Goal: Communication & Community: Ask a question

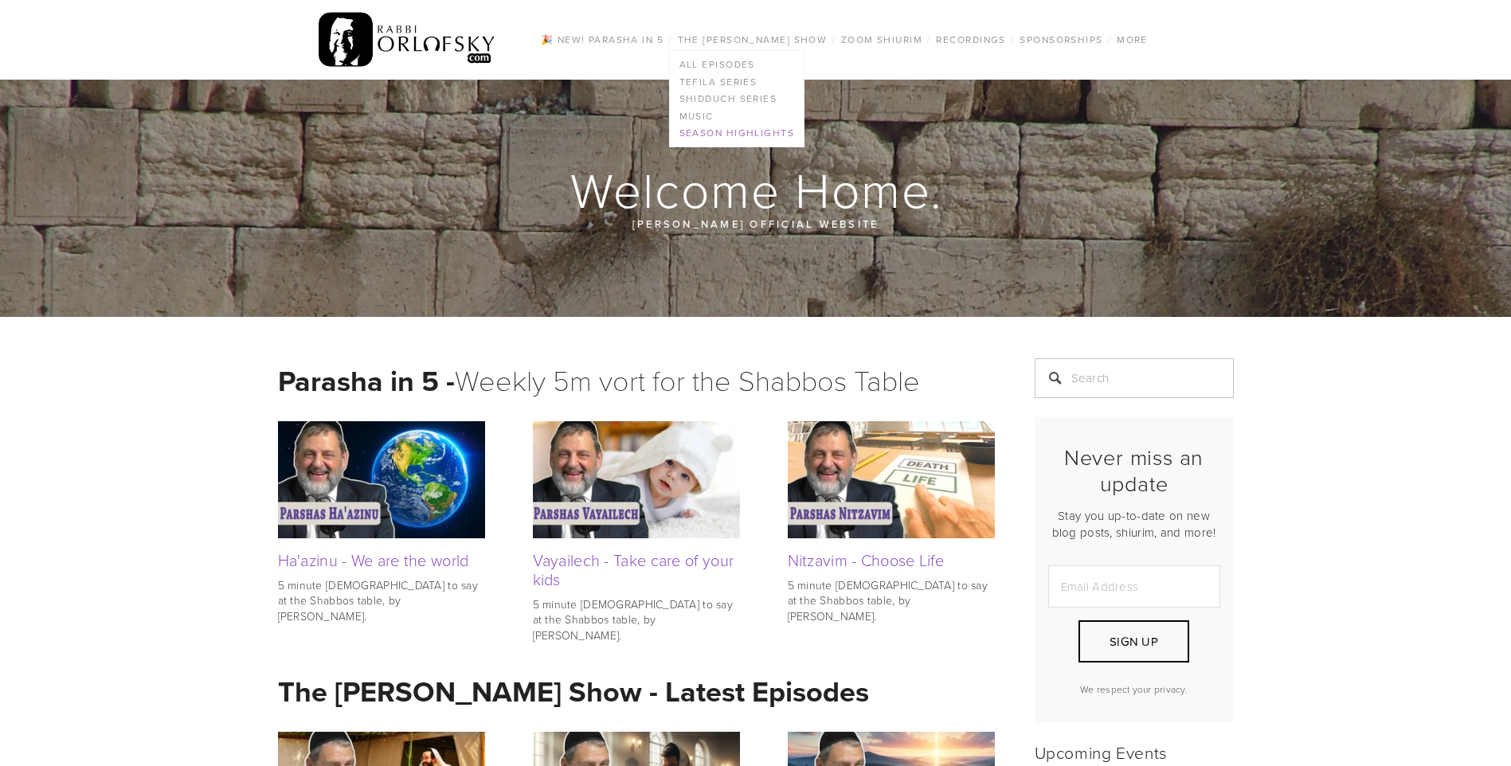
click at [697, 135] on link "Season Highlights" at bounding box center [737, 134] width 134 height 18
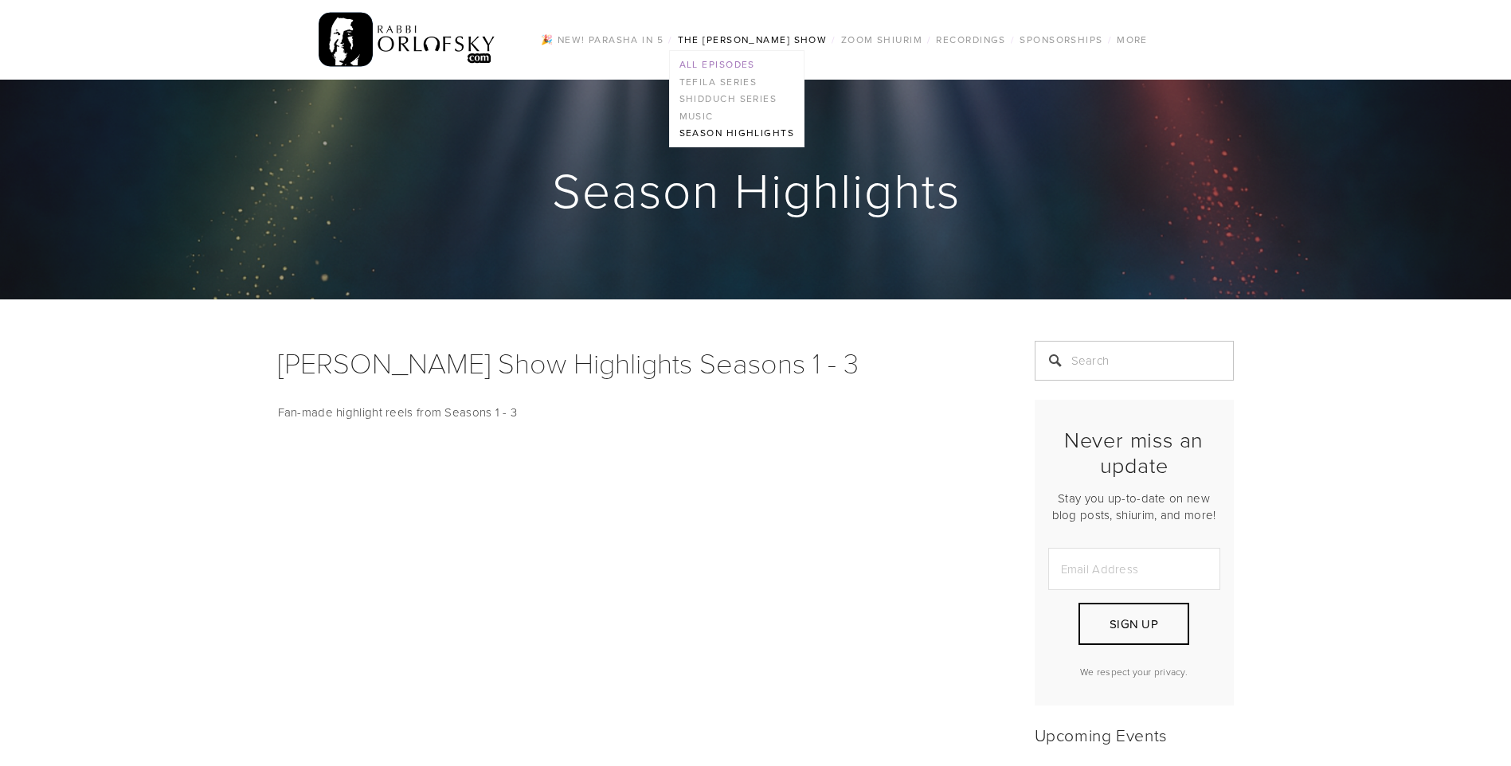
click at [740, 67] on link "All Episodes" at bounding box center [737, 65] width 134 height 18
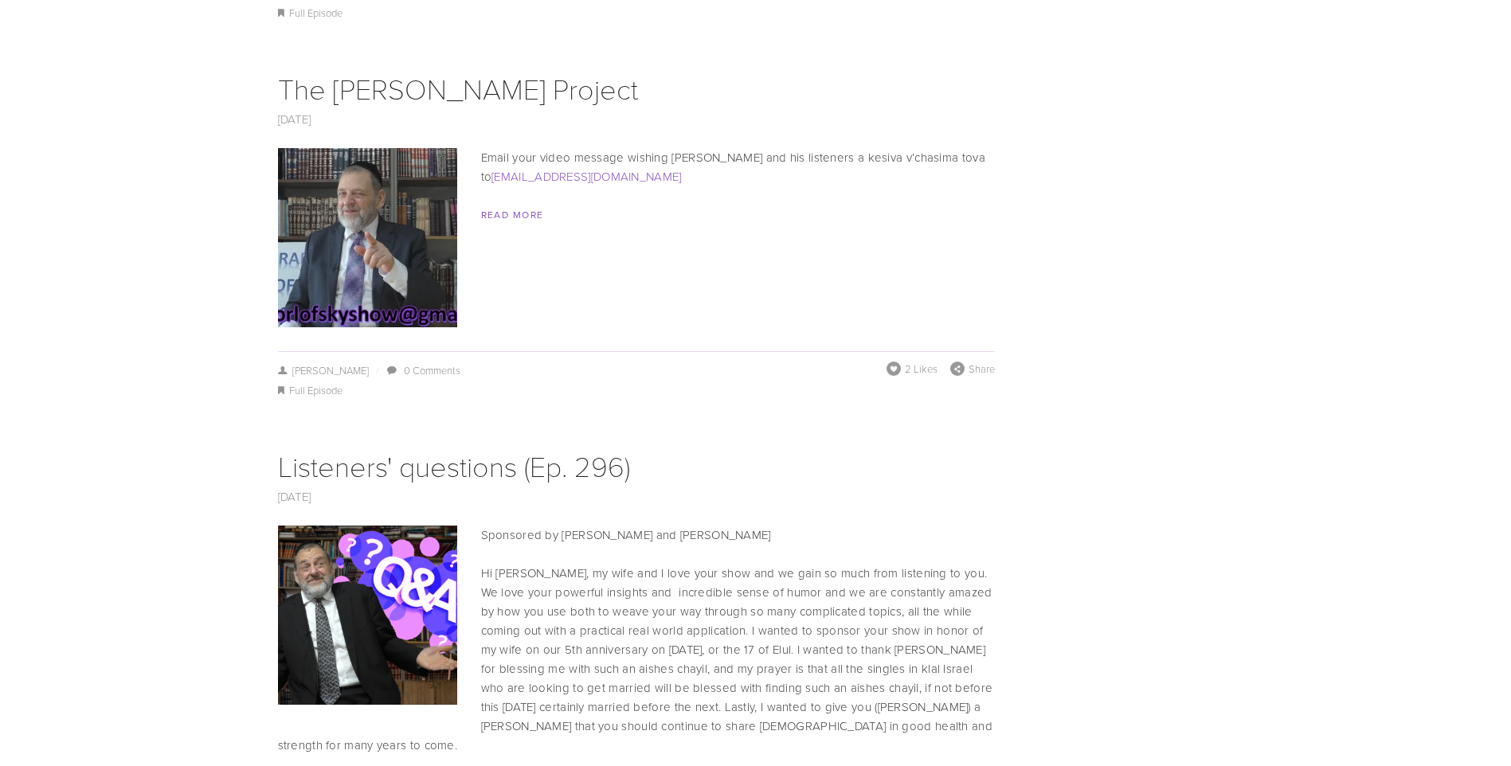
scroll to position [2868, 0]
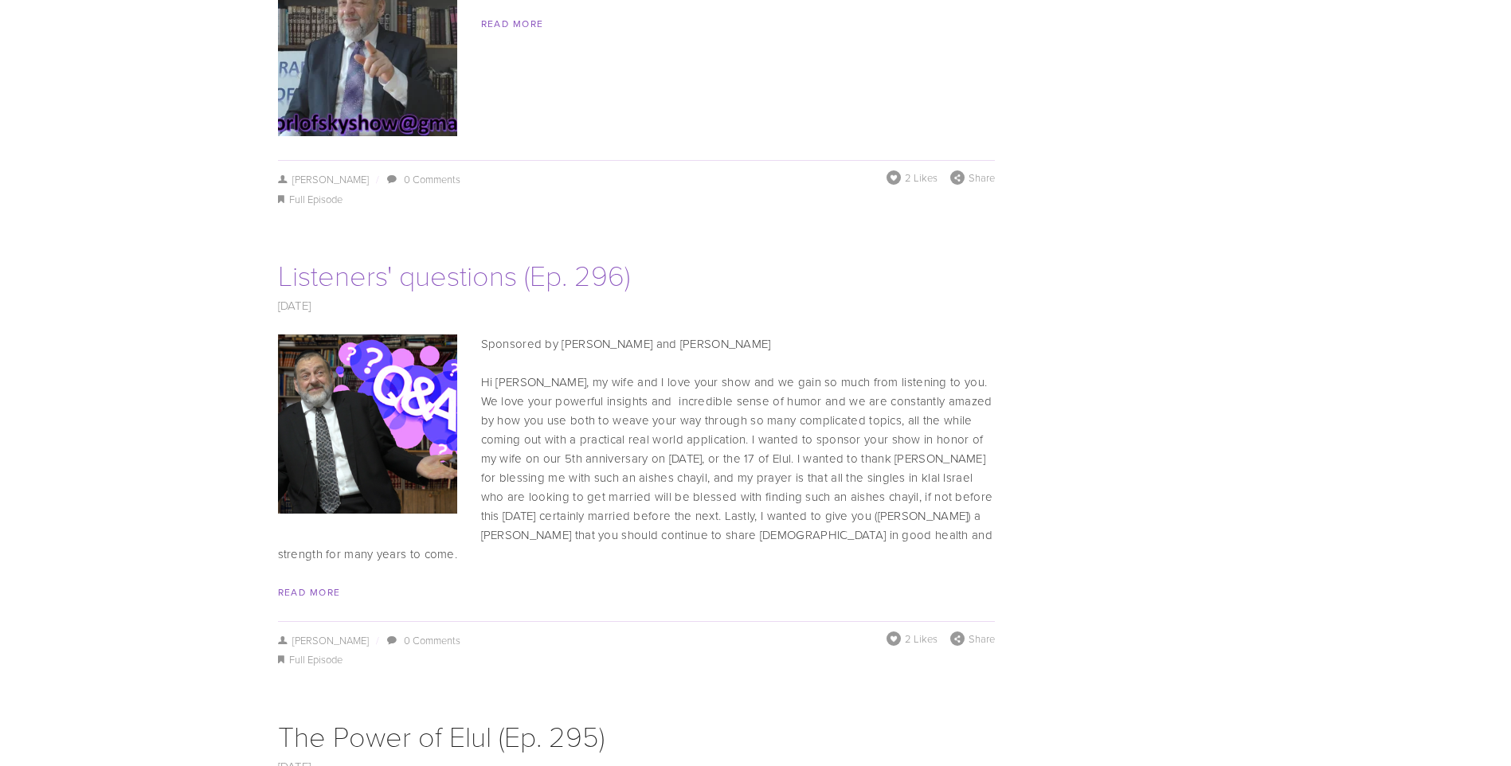
click at [423, 259] on link "Listeners' questions (Ep. 296)" at bounding box center [454, 274] width 352 height 39
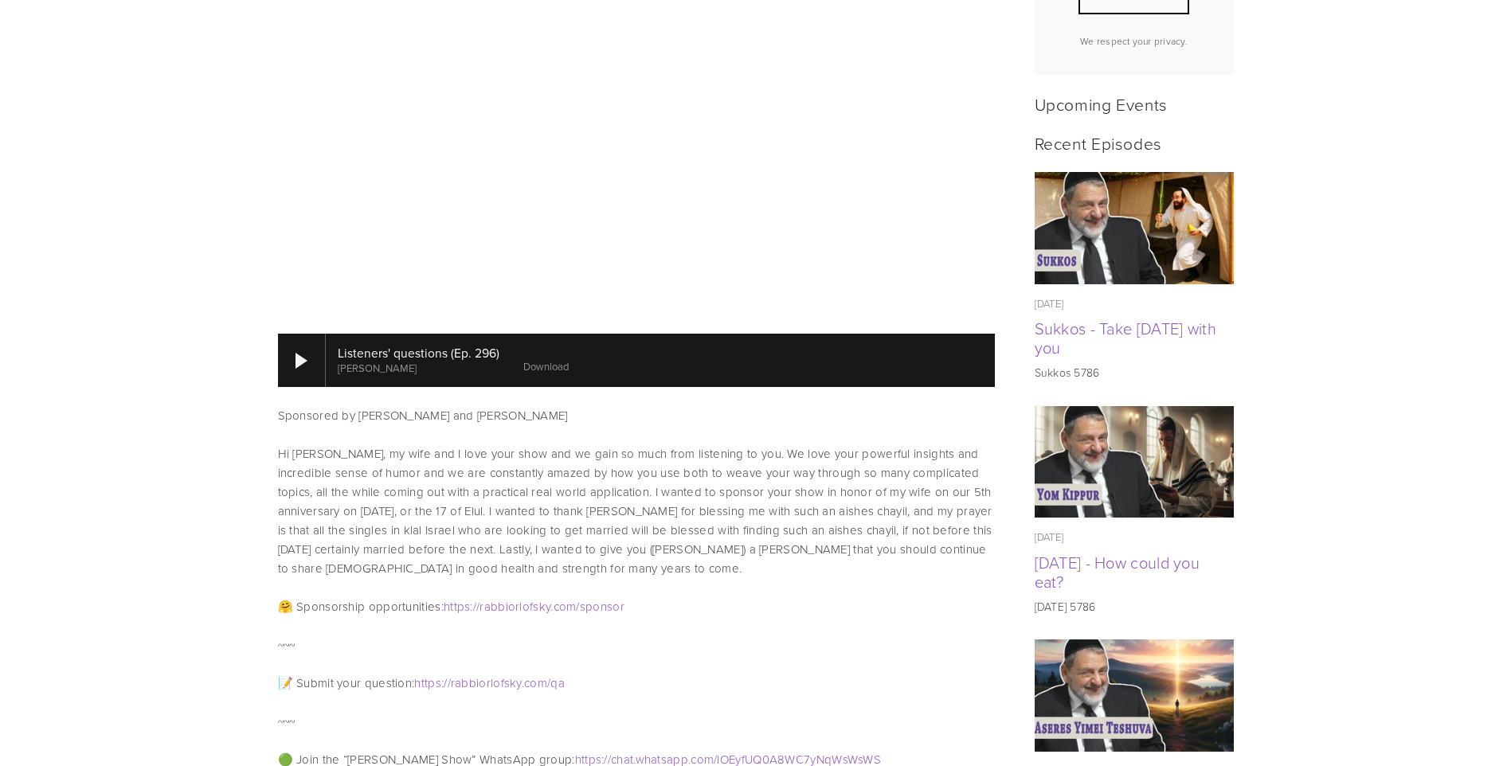
scroll to position [637, 0]
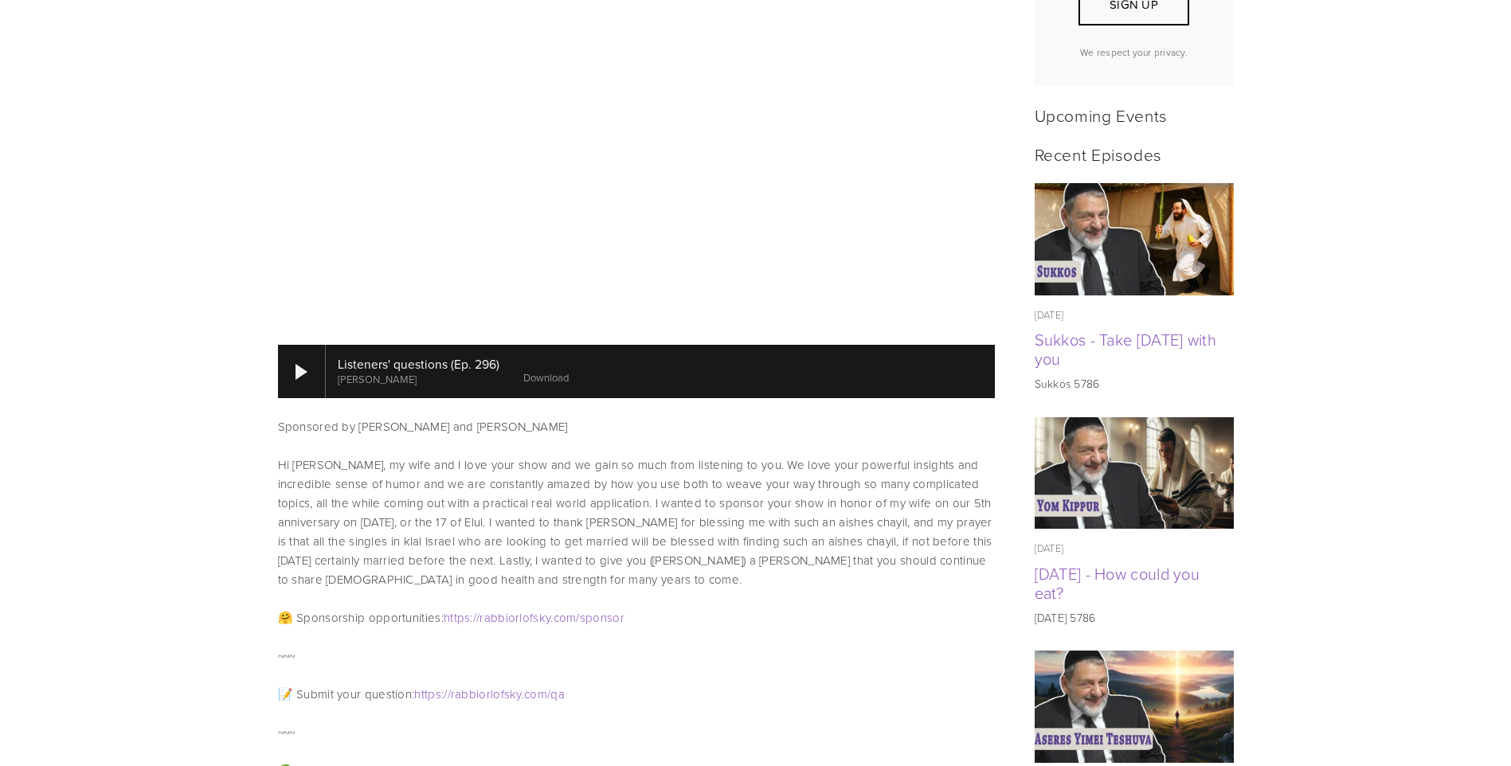
click at [543, 370] on link "Download" at bounding box center [545, 377] width 45 height 14
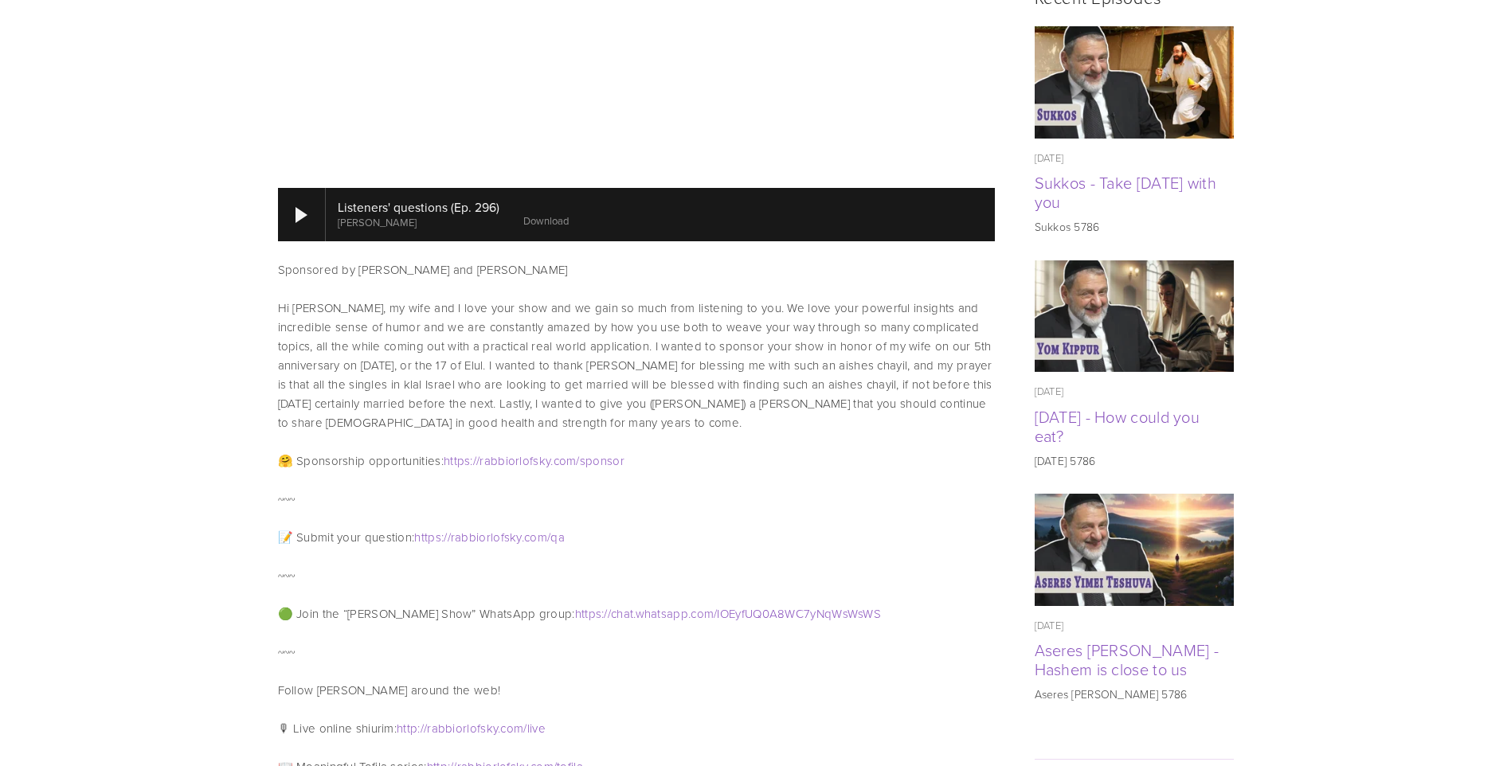
scroll to position [876, 0]
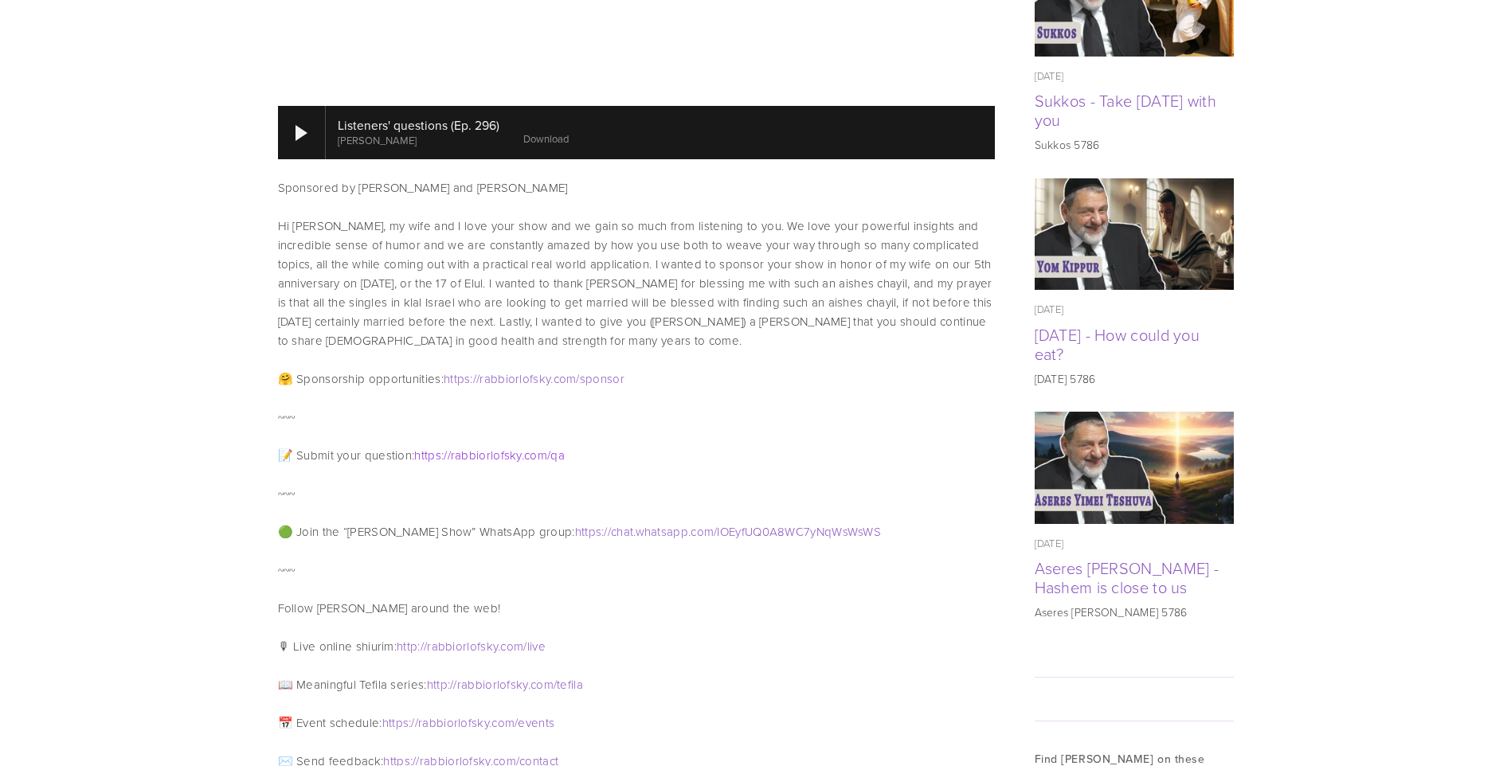
click at [547, 447] on span "com" at bounding box center [535, 455] width 23 height 17
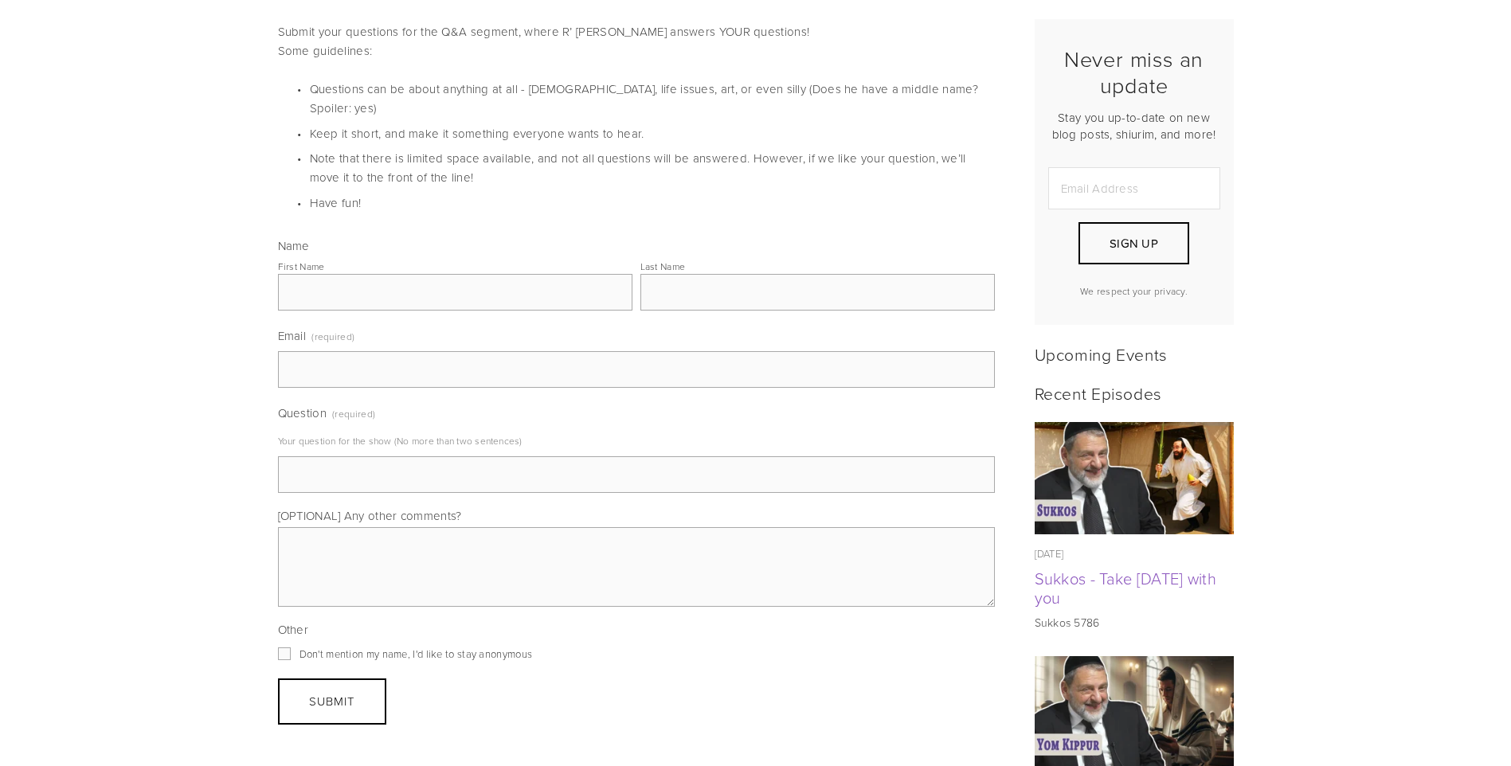
scroll to position [319, 0]
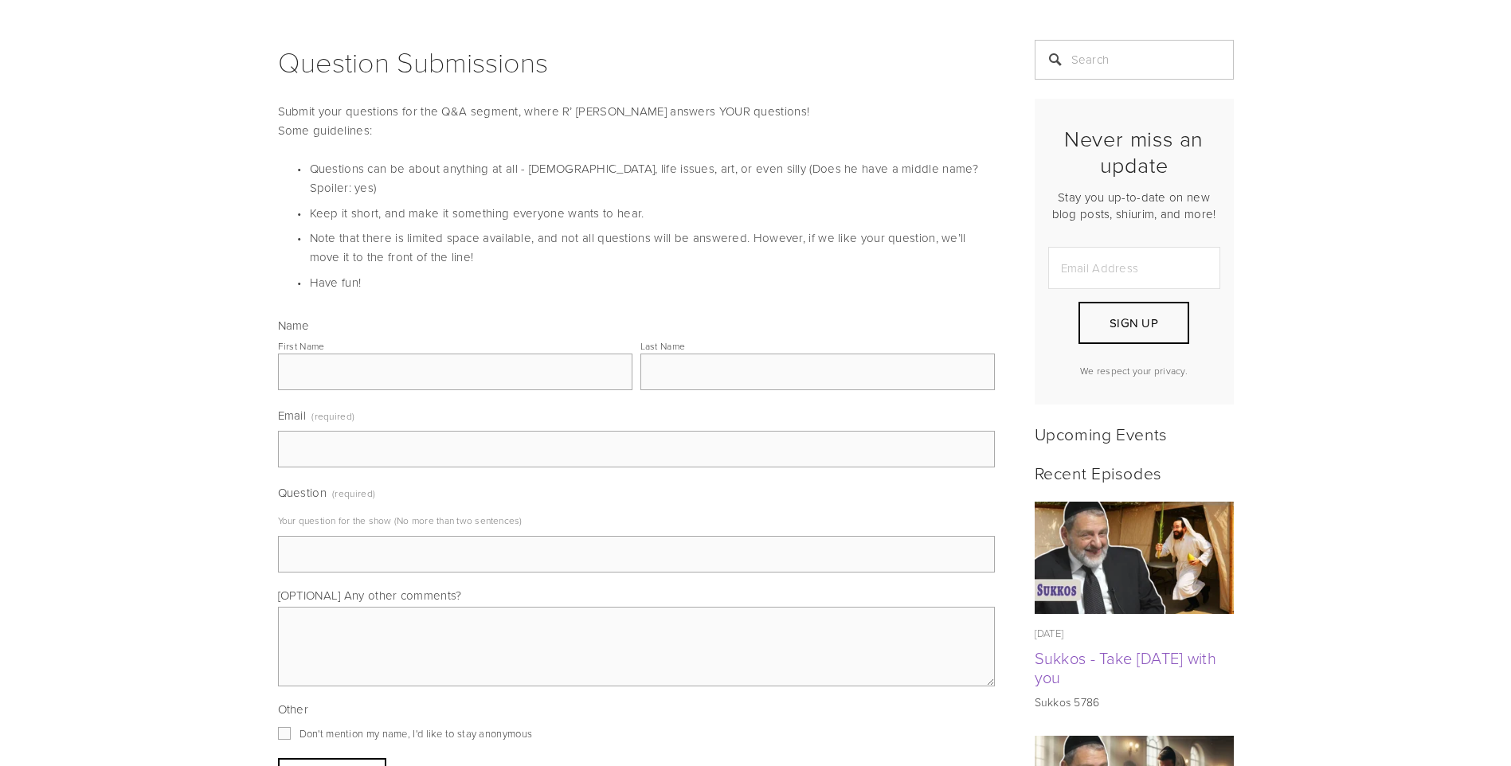
click at [441, 356] on input "First Name" at bounding box center [455, 372] width 355 height 37
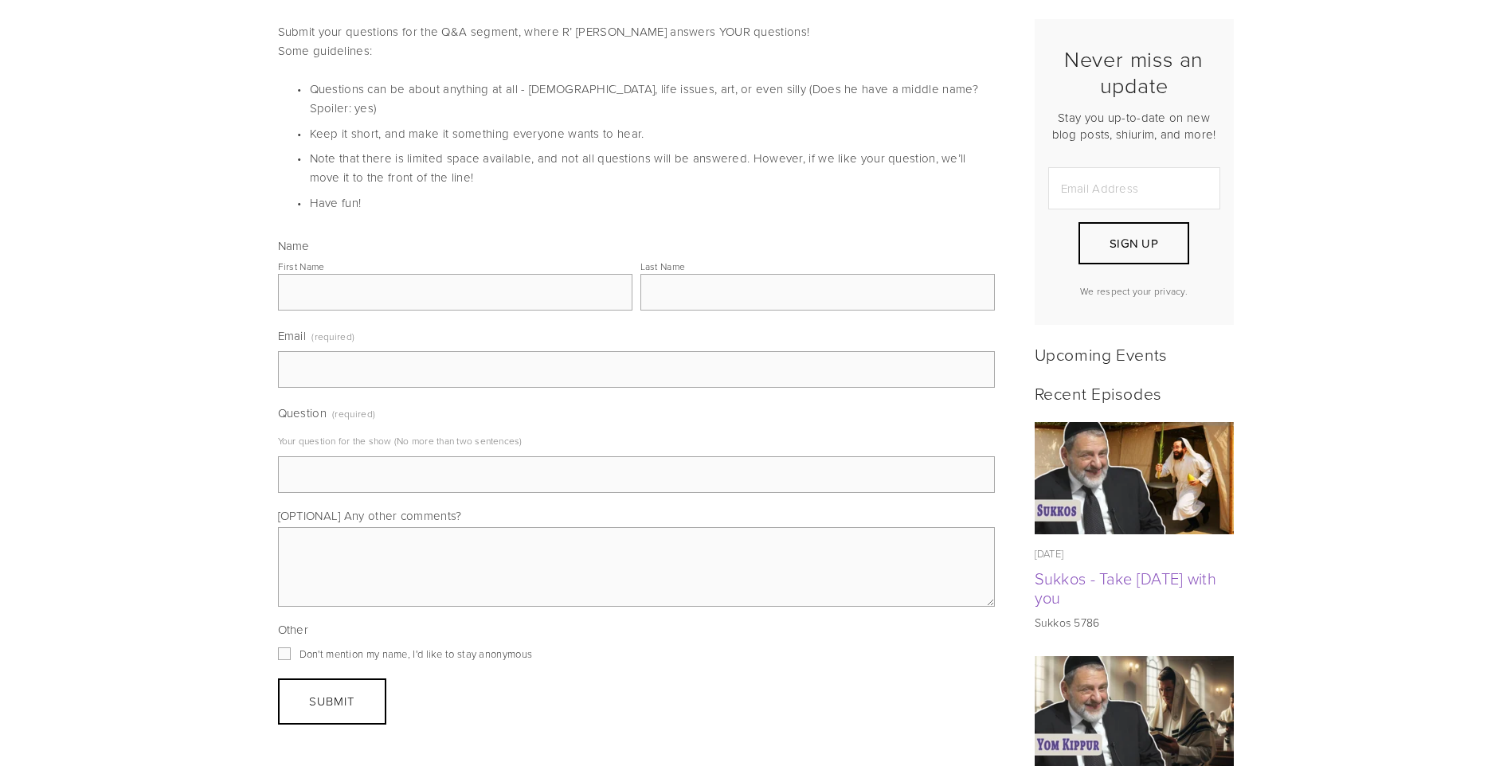
click at [443, 274] on input "First Name" at bounding box center [455, 292] width 355 height 37
type input "[PERSON_NAME]"
type input "[EMAIL_ADDRESS][DOMAIN_NAME]"
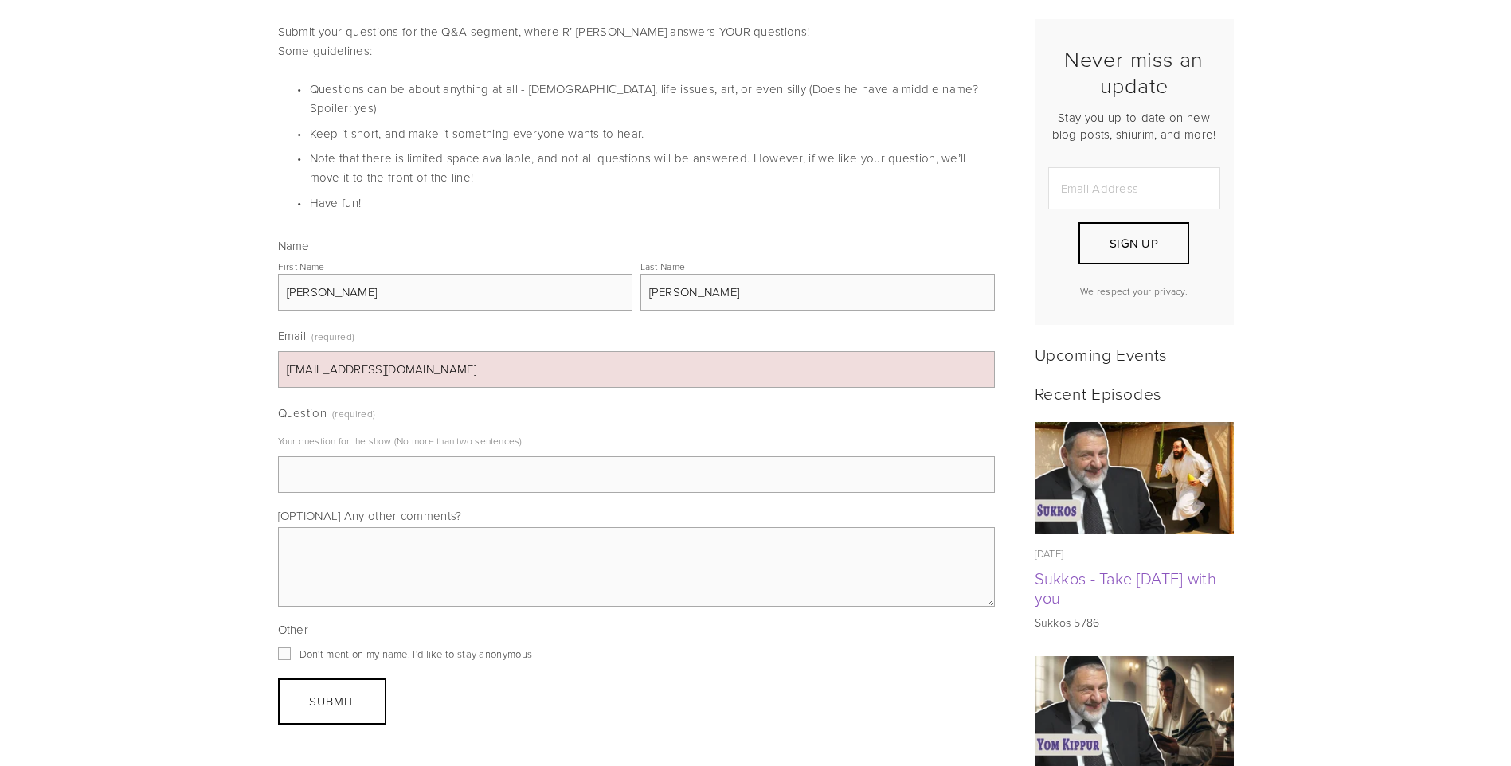
click at [294, 457] on input "Question (required)" at bounding box center [636, 475] width 717 height 37
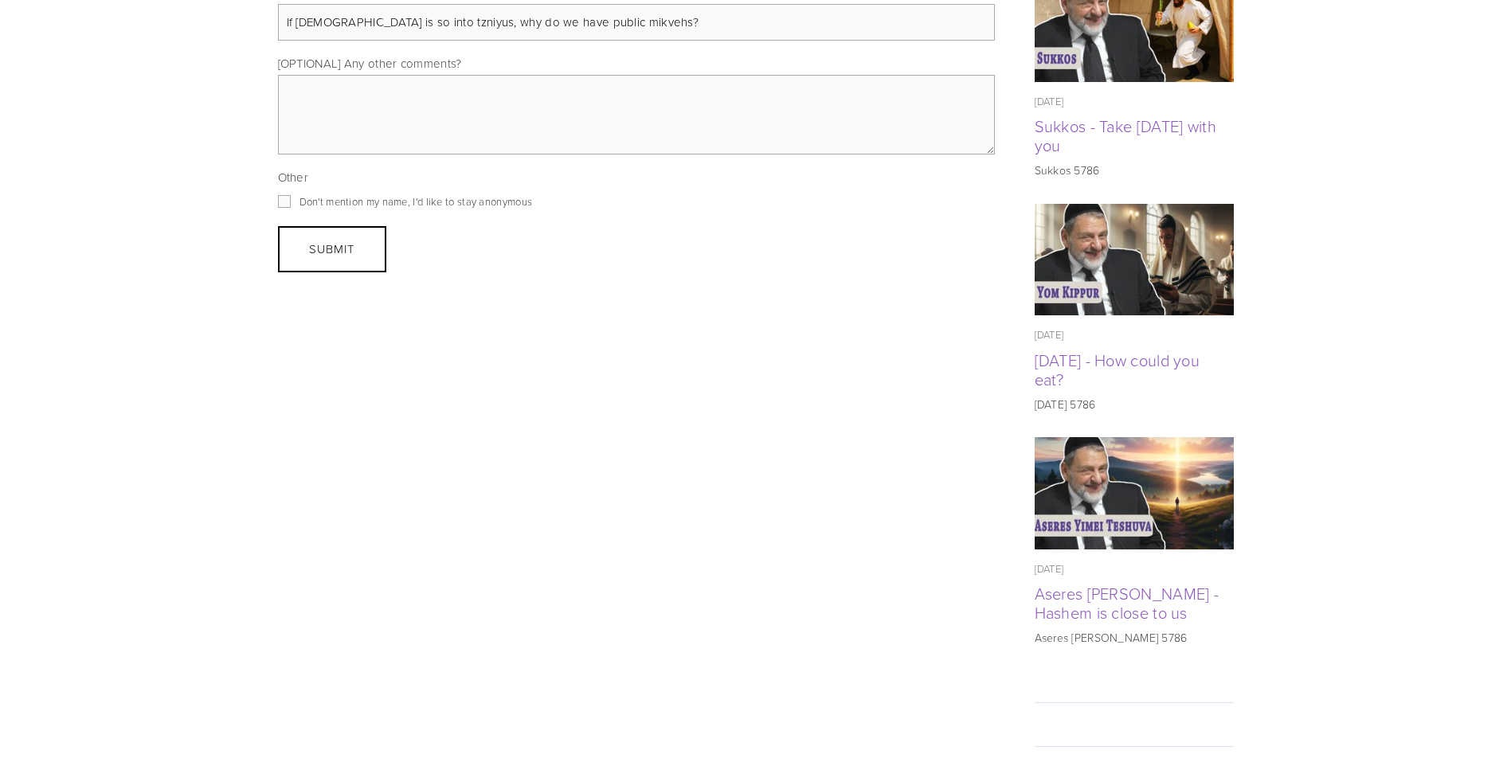
scroll to position [876, 0]
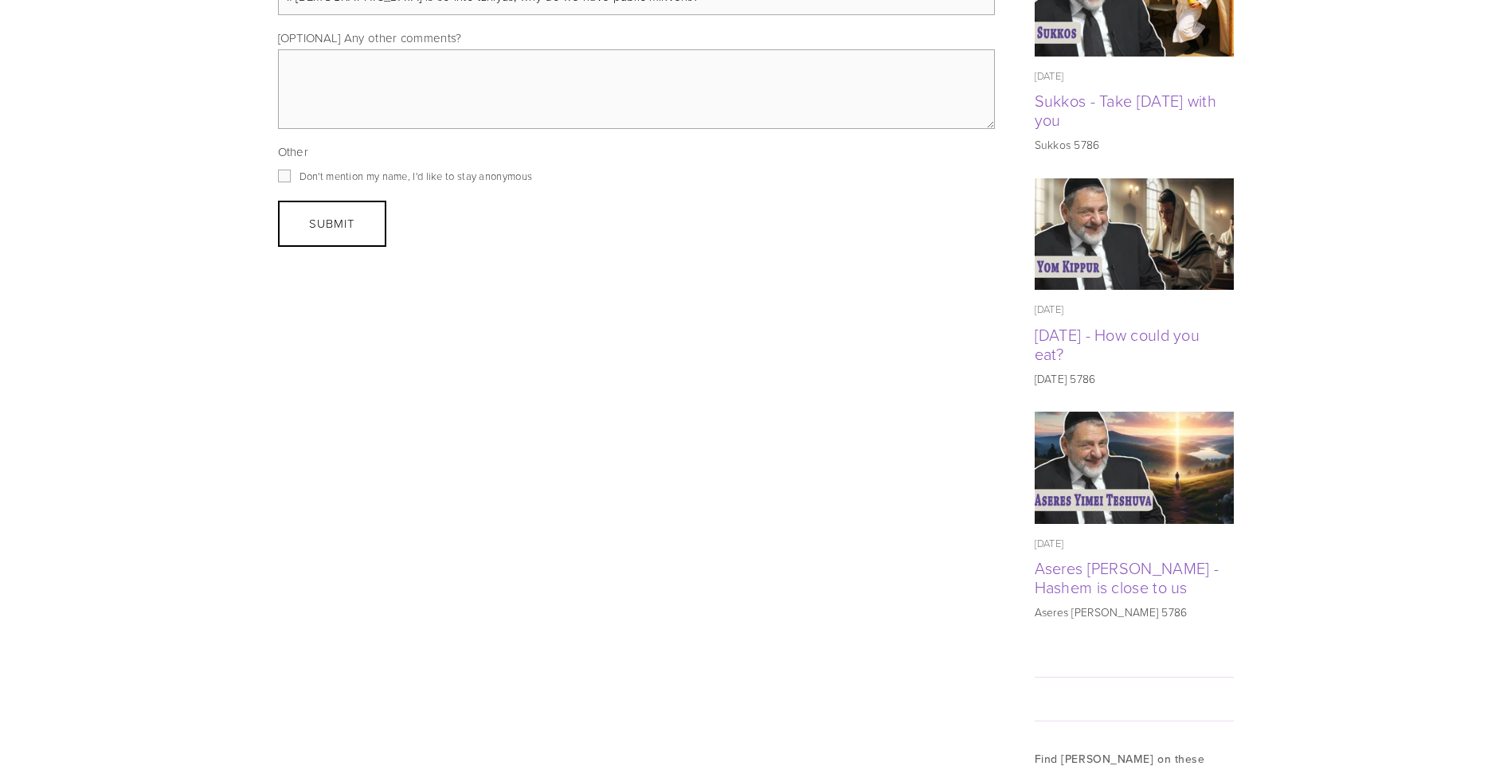
type input "If [DEMOGRAPHIC_DATA] is so into tzniyus, why do we have public mikvehs?"
click at [457, 99] on textarea "[OPTIONAL] Any other comments?" at bounding box center [636, 89] width 717 height 80
type textarea "I"
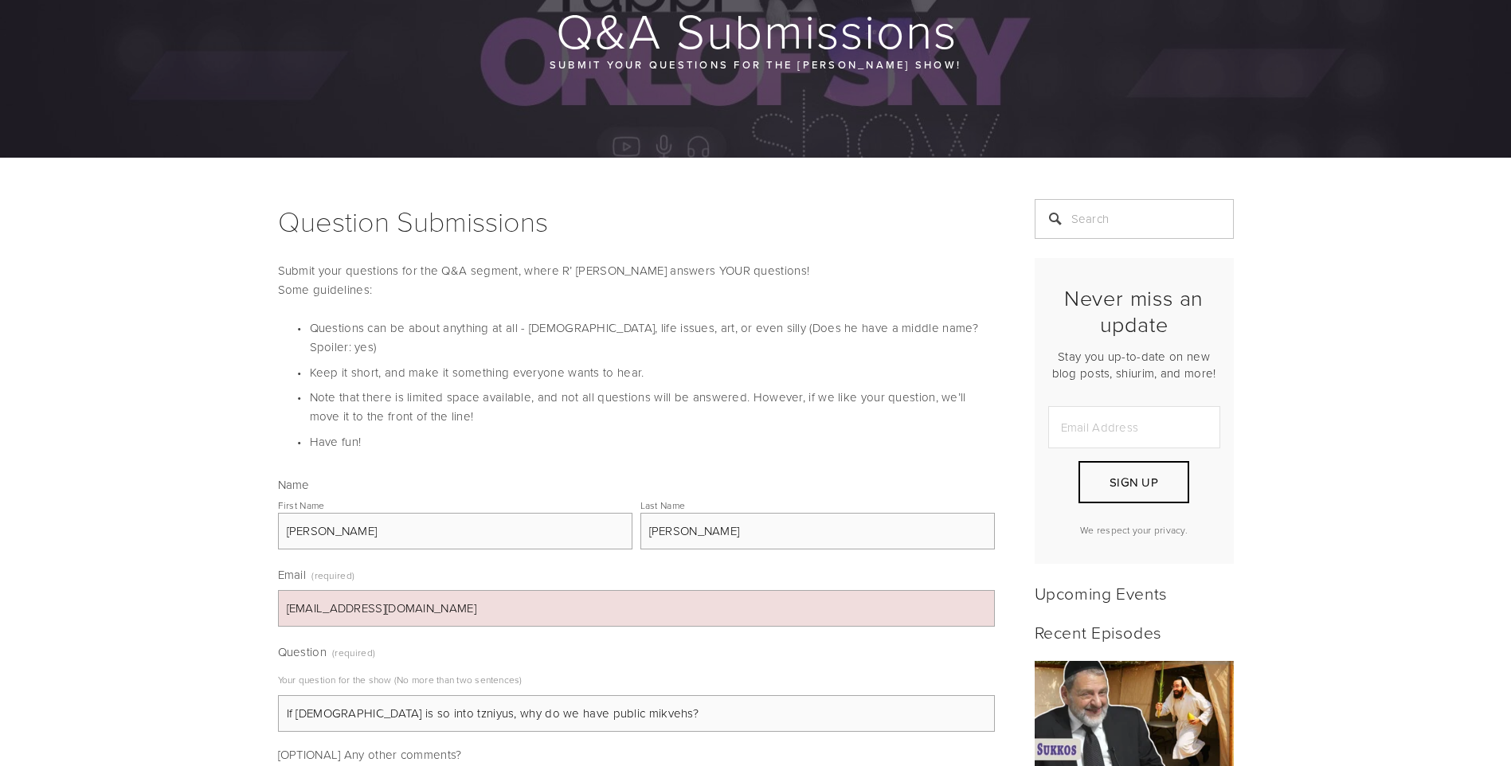
scroll to position [239, 0]
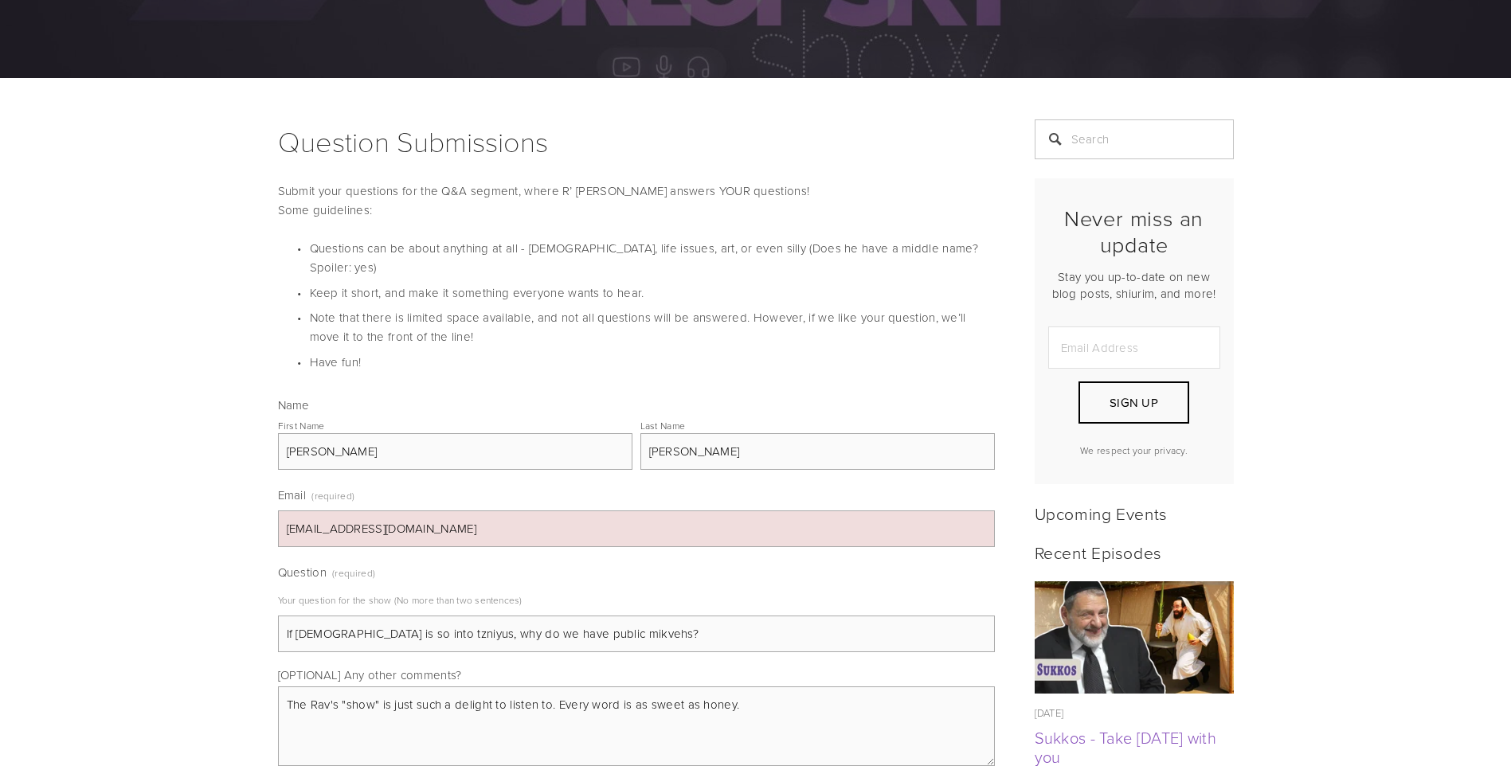
type textarea "The Rav's "show" is just such a delight to listen to. Every word is as sweet as…"
click at [346, 515] on input "[EMAIL_ADDRESS][DOMAIN_NAME]" at bounding box center [636, 529] width 717 height 37
drag, startPoint x: 439, startPoint y: 512, endPoint x: 474, endPoint y: 523, distance: 36.6
click at [474, 523] on input "[EMAIL_ADDRESS][DOMAIN_NAME]" at bounding box center [636, 529] width 717 height 37
drag, startPoint x: 355, startPoint y: 507, endPoint x: 259, endPoint y: 516, distance: 96.9
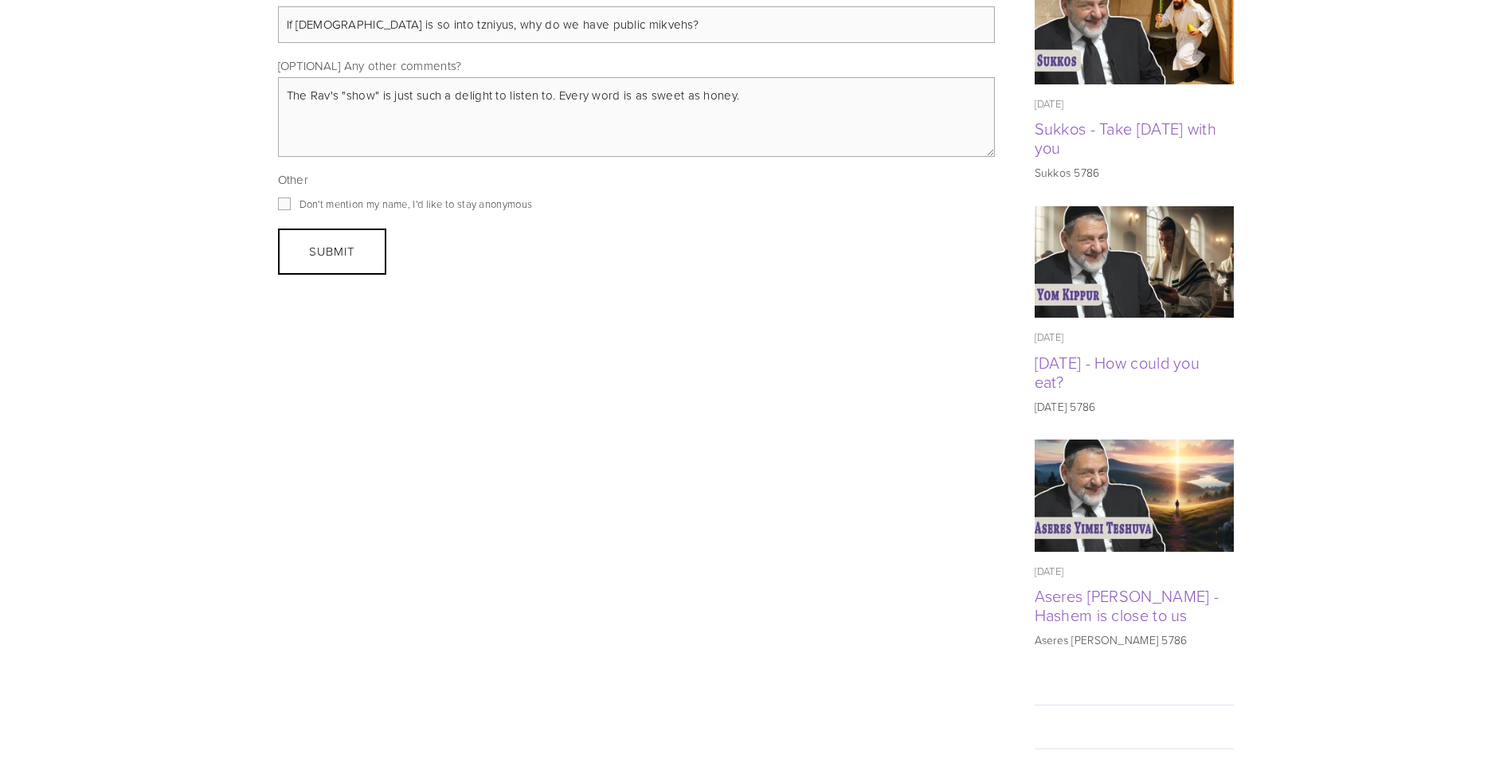
scroll to position [956, 0]
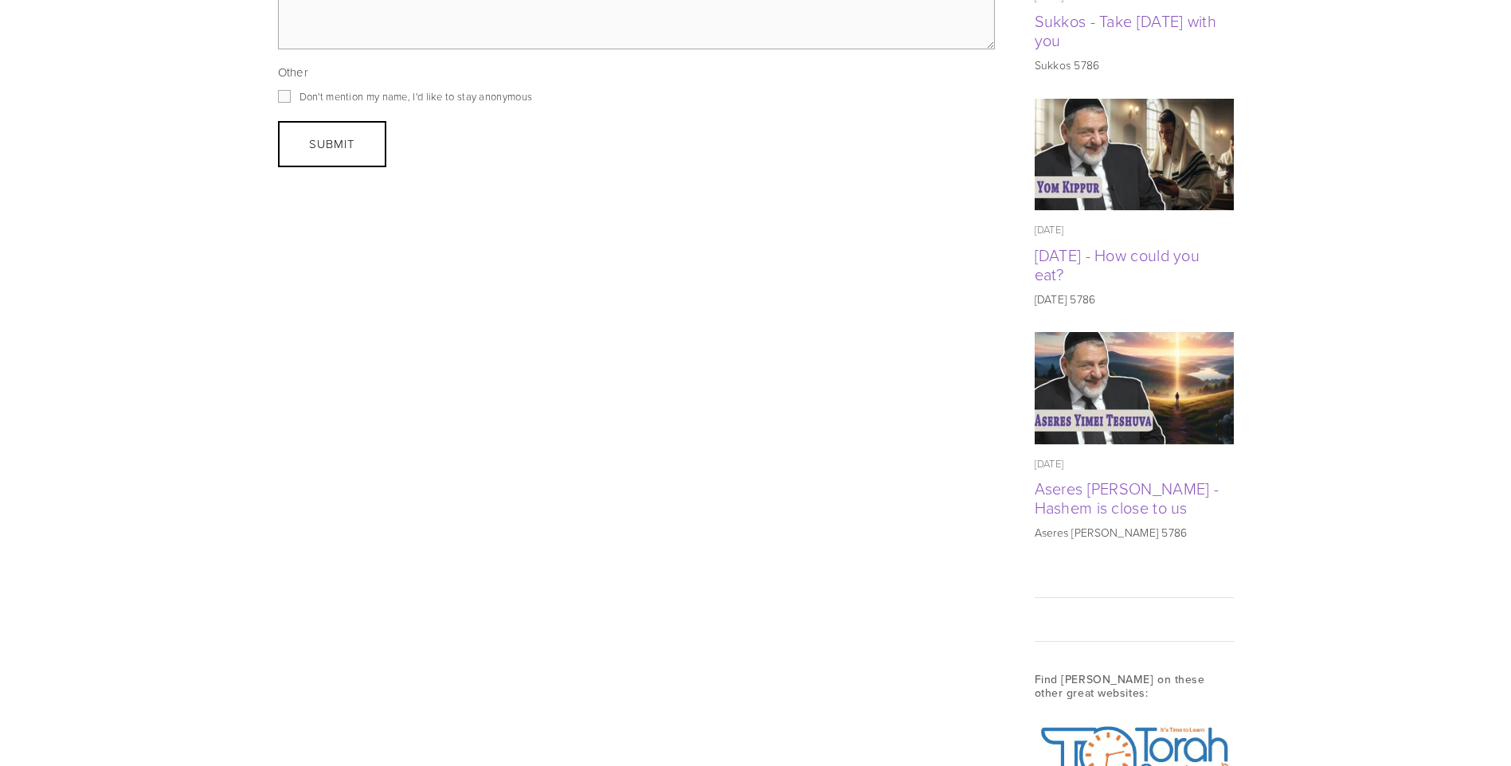
type input "[EMAIL_ADDRESS][DOMAIN_NAME]"
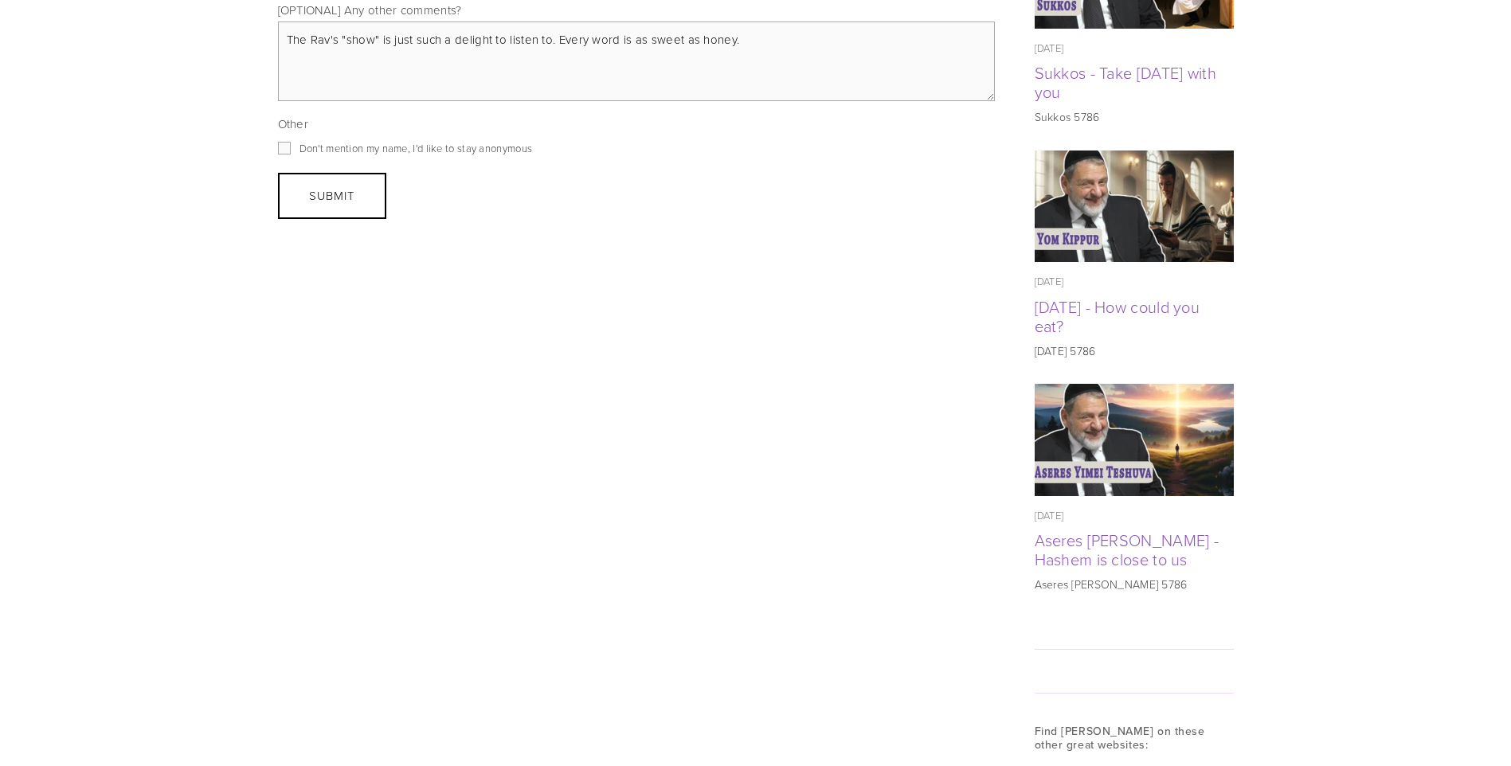
scroll to position [876, 0]
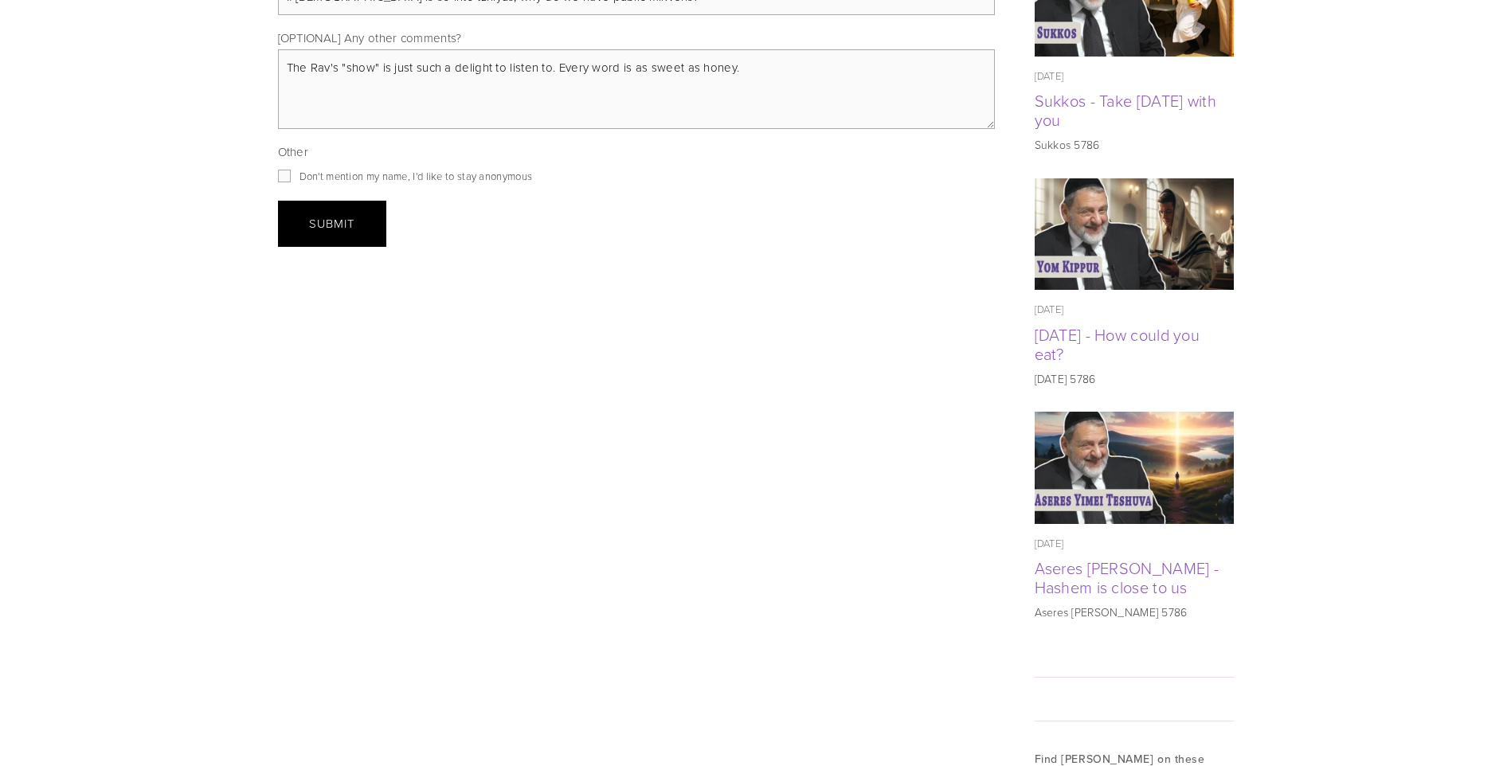
click at [346, 214] on button "Submit Submit" at bounding box center [332, 224] width 108 height 46
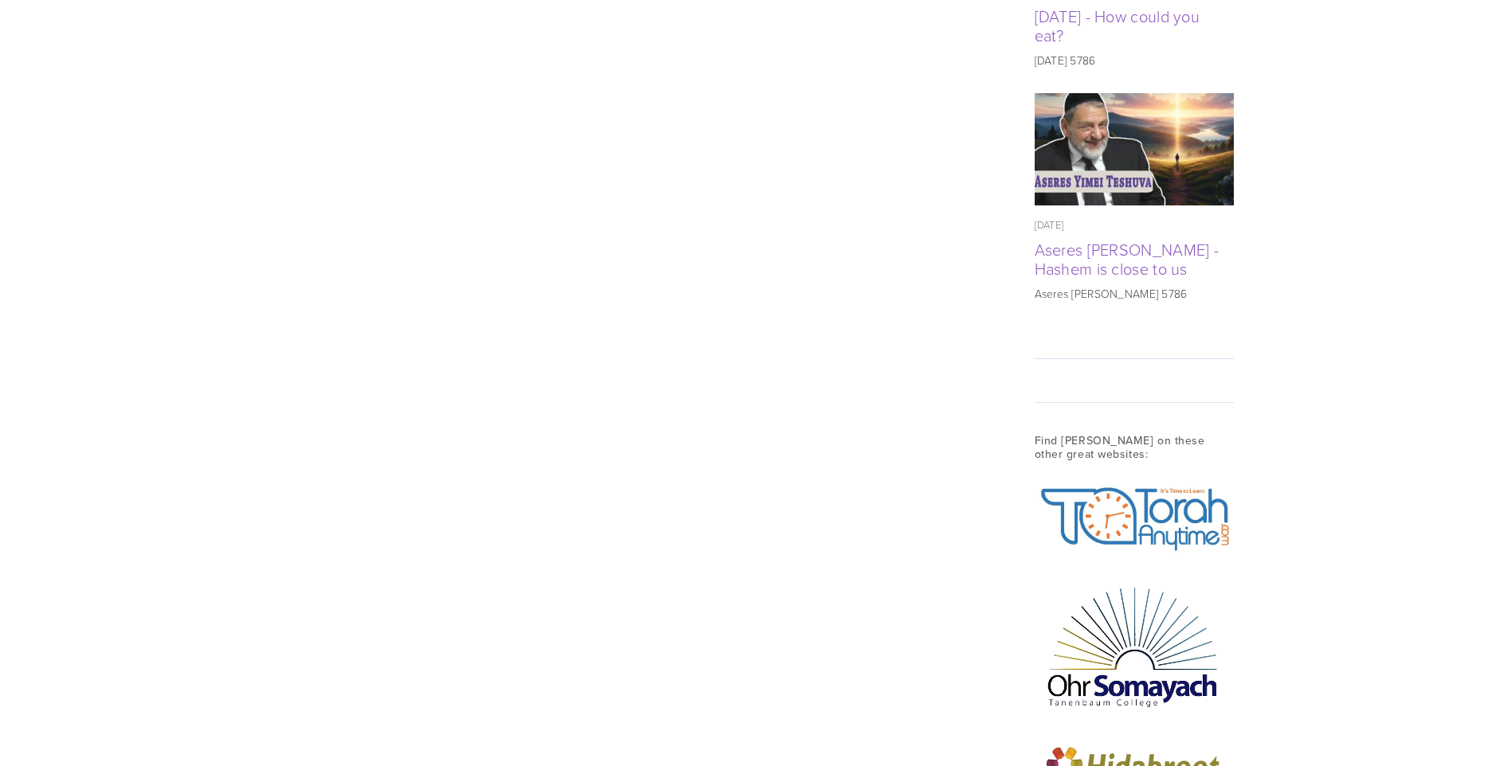
scroll to position [1593, 0]
